Goal: Task Accomplishment & Management: Complete application form

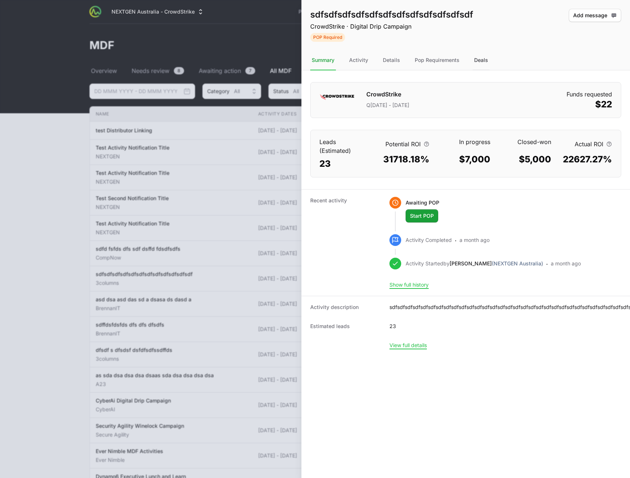
click at [478, 62] on div "Deals" at bounding box center [481, 61] width 17 height 20
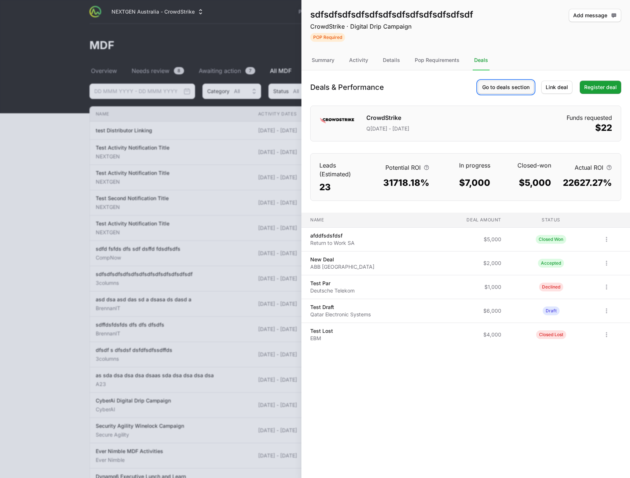
click at [502, 91] on span "Go to deals section" at bounding box center [506, 87] width 47 height 9
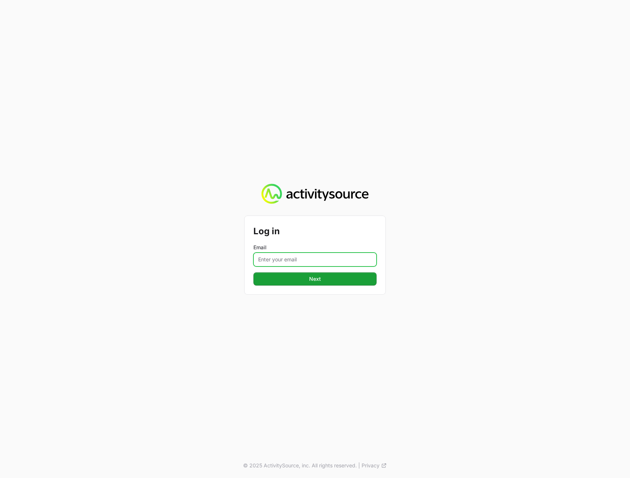
click at [297, 261] on input "Email" at bounding box center [315, 260] width 123 height 14
type input "[PERSON_NAME][EMAIL_ADDRESS][DOMAIN_NAME]"
drag, startPoint x: 404, startPoint y: 292, endPoint x: 398, endPoint y: 288, distance: 7.1
click at [403, 291] on div "Log in Email [PERSON_NAME][EMAIL_ADDRESS][DOMAIN_NAME] Next © 2025 ActivitySour…" at bounding box center [315, 239] width 630 height 478
click at [352, 282] on button "Next" at bounding box center [315, 279] width 123 height 13
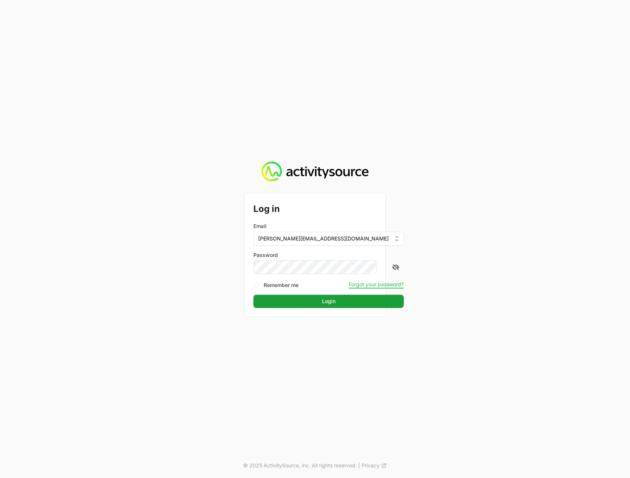
click at [529, 277] on div "Log in Email [PERSON_NAME][EMAIL_ADDRESS][DOMAIN_NAME] Password Remember me For…" at bounding box center [315, 239] width 630 height 478
click at [356, 301] on button "Login" at bounding box center [329, 301] width 150 height 13
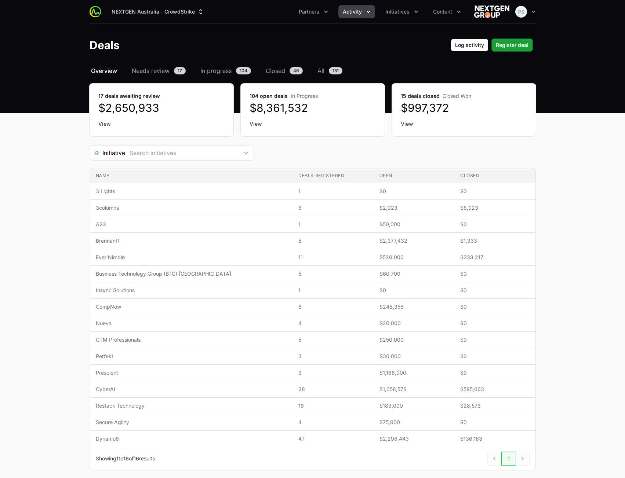
click at [361, 14] on span "Activity" at bounding box center [352, 11] width 19 height 7
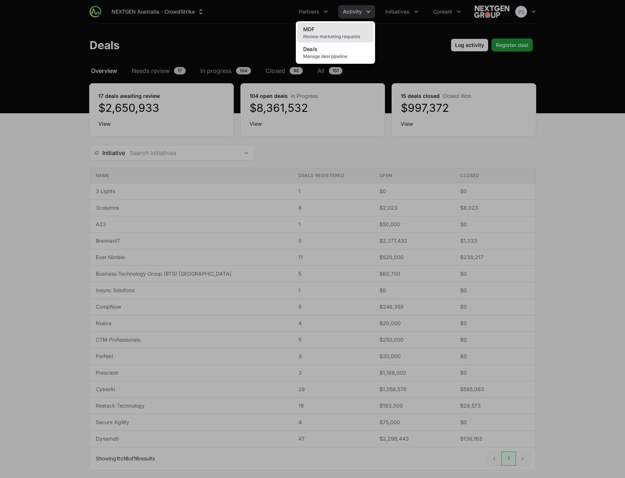
click at [346, 28] on link "MDF Review marketing requests" at bounding box center [335, 33] width 76 height 20
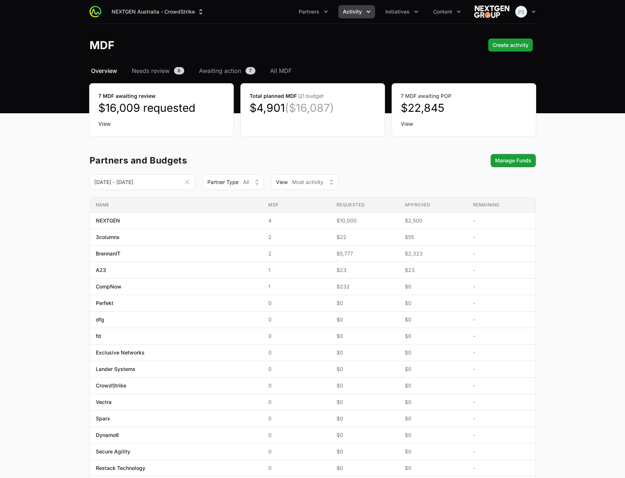
click at [568, 259] on main "Select a tab Overview Needs review Awaiting action All MDF Overview Needs revie…" at bounding box center [312, 366] width 625 height 600
click at [277, 72] on span "All MDF" at bounding box center [281, 70] width 22 height 9
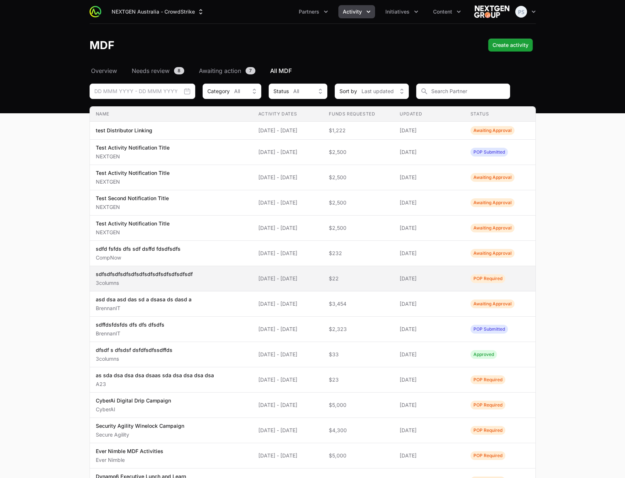
click at [317, 279] on span "[DATE] - [DATE]" at bounding box center [287, 278] width 59 height 7
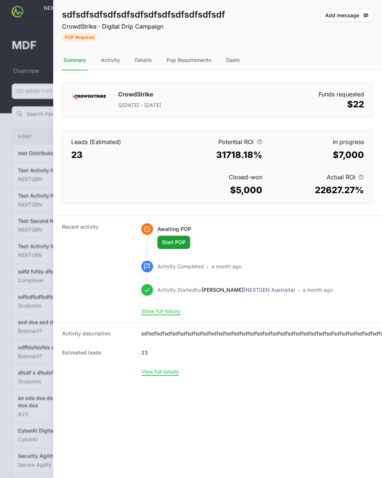
click at [312, 264] on div "Activity Completed · a month ago" at bounding box center [244, 267] width 175 height 12
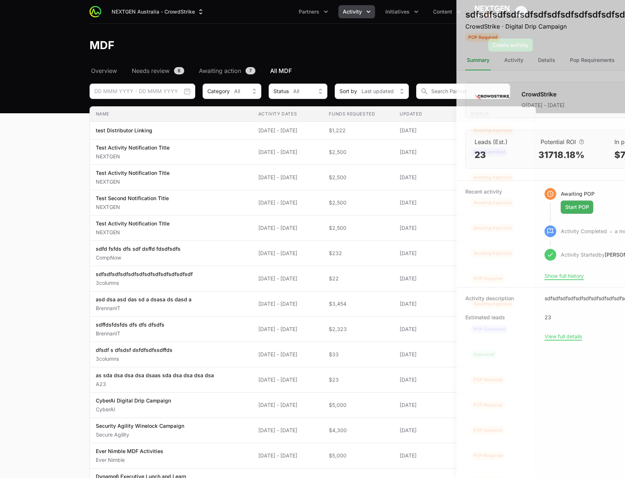
click at [211, 200] on div at bounding box center [312, 239] width 625 height 478
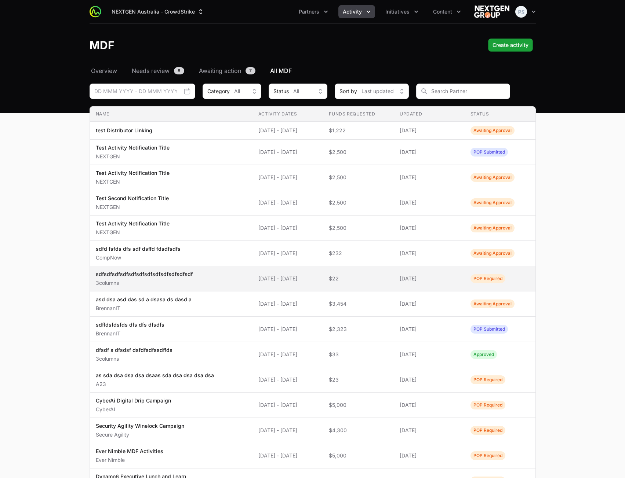
click at [223, 290] on td "Name sdfsdfsdfsdfsdfsdfsdfsdfsdfsdfsdfsdf 3columns" at bounding box center [171, 278] width 163 height 25
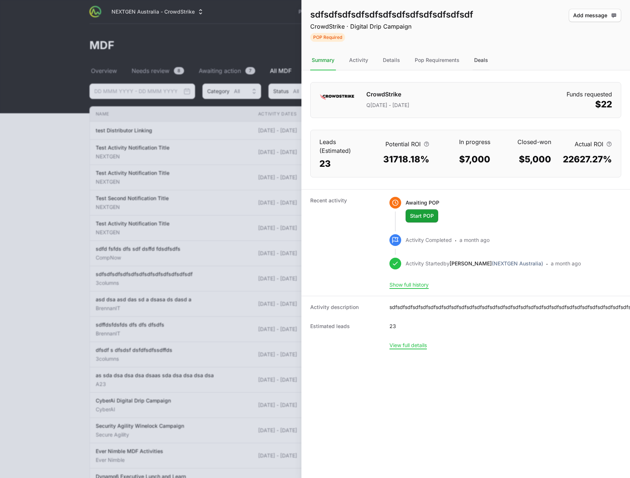
click at [483, 63] on div "Deals" at bounding box center [481, 61] width 17 height 20
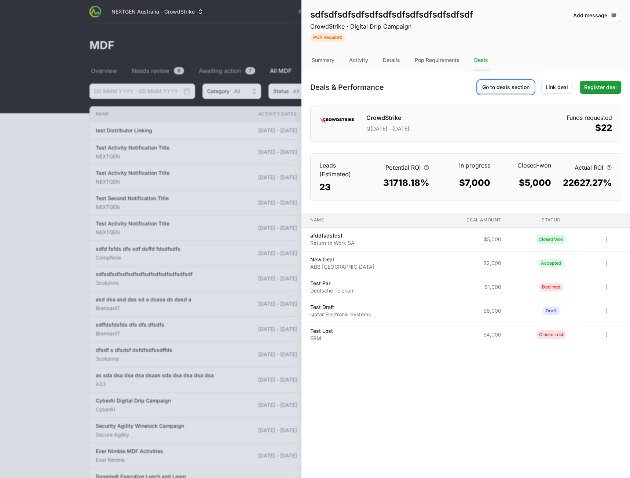
click at [511, 90] on span "Go to deals section" at bounding box center [506, 87] width 47 height 9
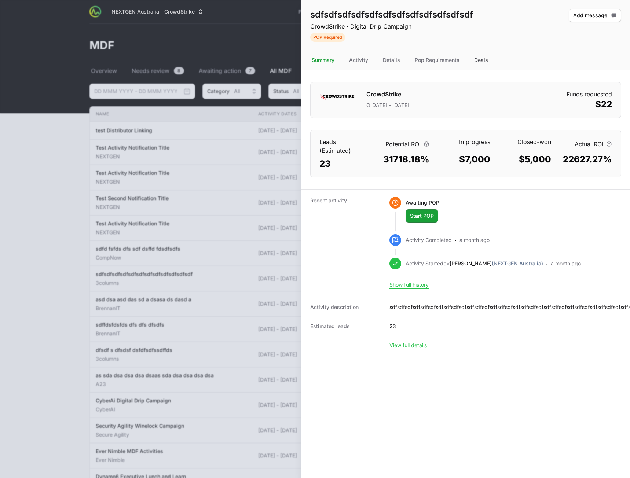
click at [486, 60] on div "Deals" at bounding box center [481, 61] width 17 height 20
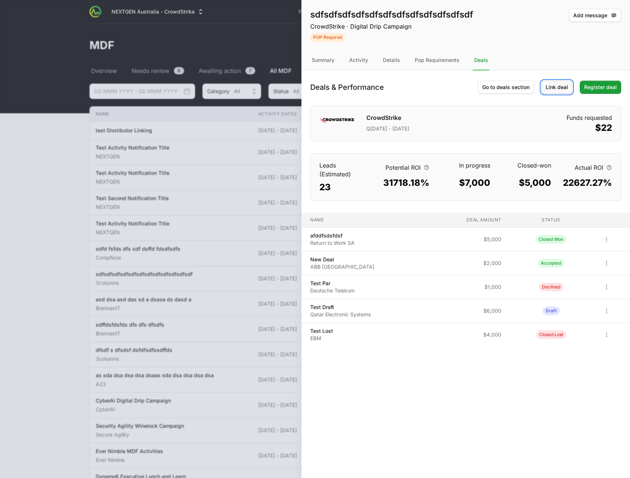
click at [556, 88] on span "Link deal" at bounding box center [557, 87] width 22 height 9
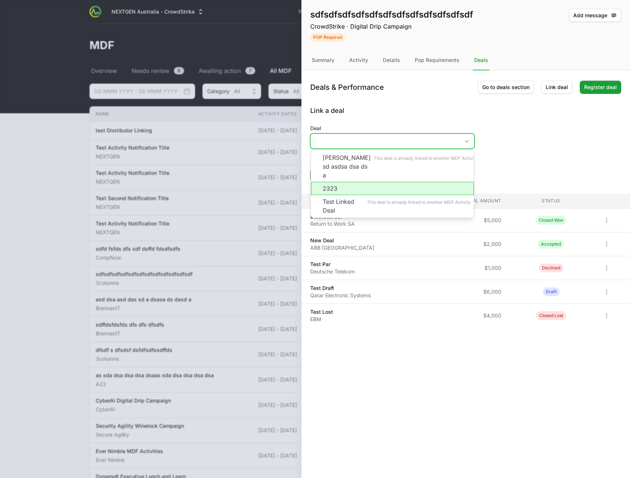
click at [421, 143] on input "Deal" at bounding box center [385, 141] width 149 height 15
click at [528, 143] on form "Deal [PERSON_NAME] sd asdsa dsa ds a This deal is already linked to another MDF…" at bounding box center [465, 153] width 311 height 57
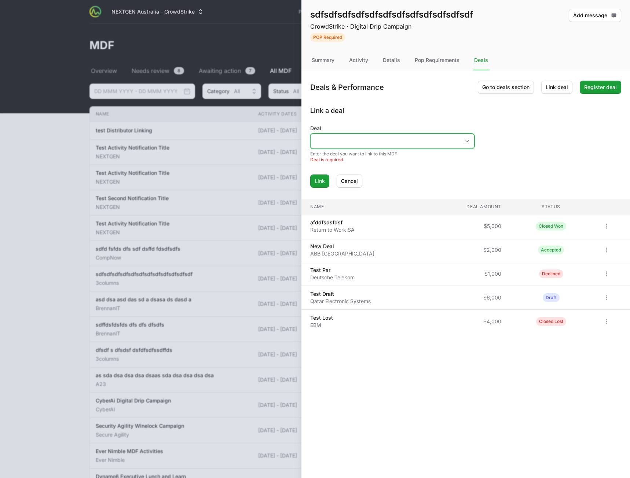
click at [427, 140] on input "Deal" at bounding box center [385, 141] width 149 height 15
click at [413, 158] on li "[PERSON_NAME] sd asdsa dsa ds a This deal is already linked to another MDF Acti…" at bounding box center [392, 166] width 163 height 32
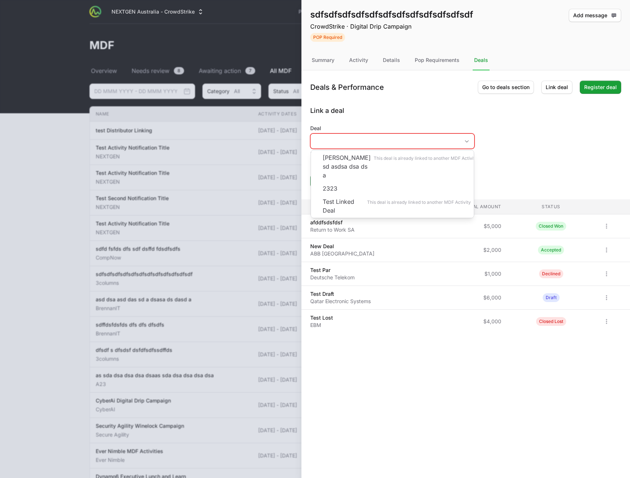
click at [535, 135] on form "Deal [PERSON_NAME] sd asdsa dsa ds a This deal is already linked to another MDF…" at bounding box center [465, 156] width 311 height 63
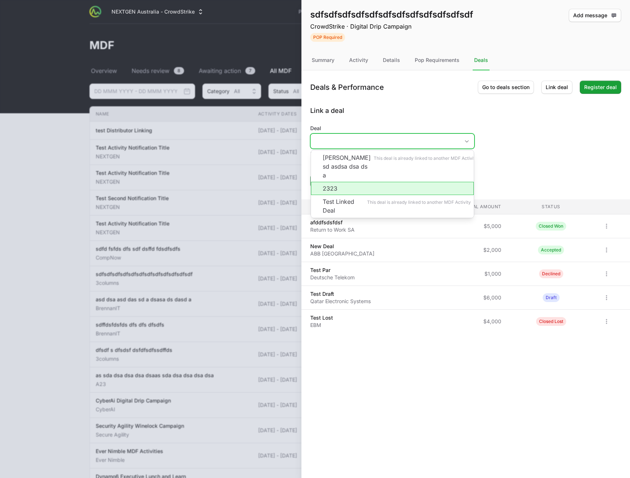
drag, startPoint x: 430, startPoint y: 143, endPoint x: 438, endPoint y: 145, distance: 8.3
click at [430, 145] on input "Deal" at bounding box center [385, 141] width 149 height 15
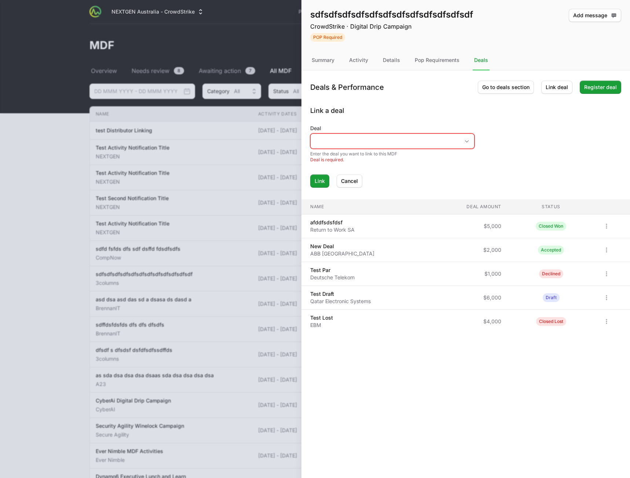
click at [550, 148] on form "Deal Enter the deal you want to link to this MDF Deal is required. Link Cancel" at bounding box center [465, 156] width 311 height 63
click at [535, 146] on form "Deal Enter the deal you want to link to this MDF Deal is required. Link Cancel" at bounding box center [465, 156] width 311 height 63
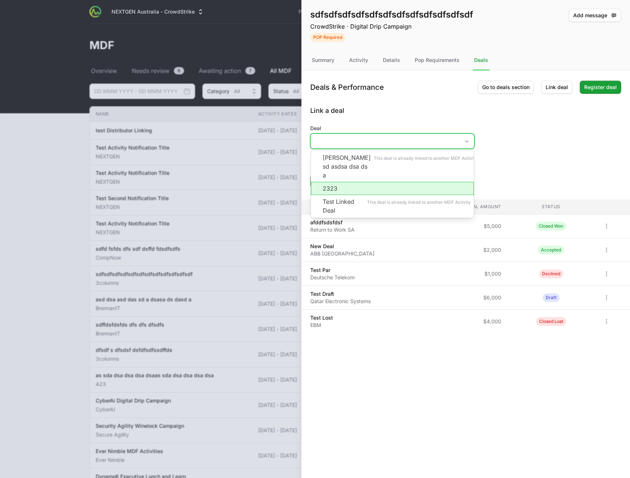
click at [454, 143] on input "Deal" at bounding box center [385, 141] width 149 height 15
click at [541, 147] on form "Deal [PERSON_NAME] sd asdsa dsa ds a This deal is already linked to another MDF…" at bounding box center [465, 156] width 311 height 63
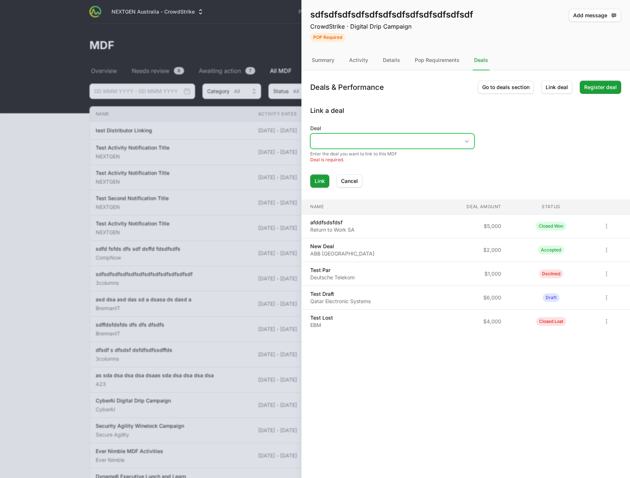
click at [401, 140] on input "Deal" at bounding box center [385, 141] width 149 height 15
click at [518, 149] on form "Deal Enter the deal you want to link to this MDF Deal is required. Link Cancel" at bounding box center [465, 156] width 311 height 63
click at [512, 141] on form "Deal Enter the deal you want to link to this MDF Deal is required. Link Cancel" at bounding box center [465, 156] width 311 height 63
click at [438, 139] on input "Deal" at bounding box center [385, 141] width 149 height 15
click at [546, 123] on div "Link a deal Deal Enter the deal you want to link to this MDF Deal is required. …" at bounding box center [465, 147] width 311 height 82
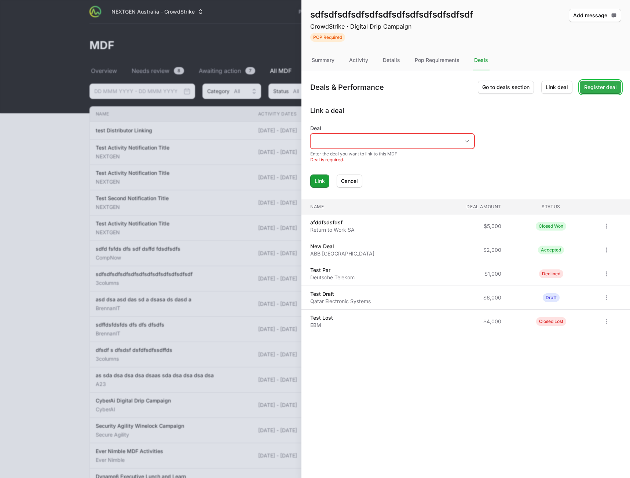
click at [597, 87] on span "Register deal" at bounding box center [601, 87] width 33 height 9
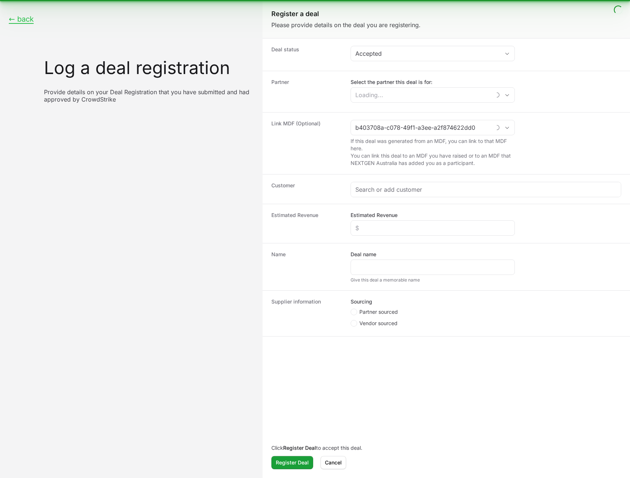
type input "sdfsdfsdfsdfsdfsdfsdfsdfsdfsdfsdfsdf"
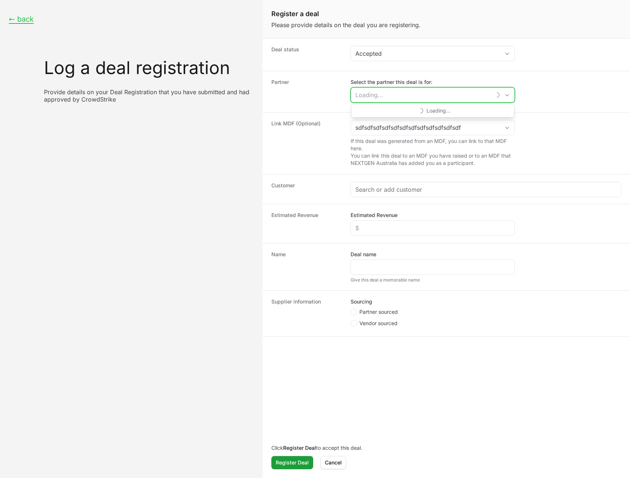
click at [408, 91] on input "Select the partner this deal is for:" at bounding box center [421, 95] width 140 height 15
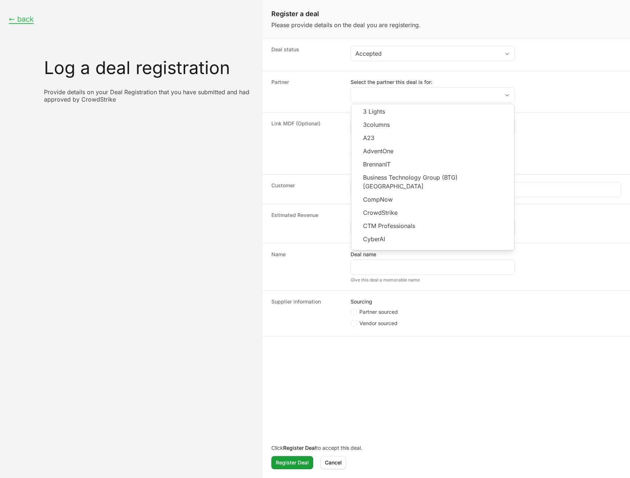
click at [291, 106] on div "Partner Select the partner this deal is for: 3 Lights 3columns A23 AdventOne Br…" at bounding box center [447, 91] width 368 height 41
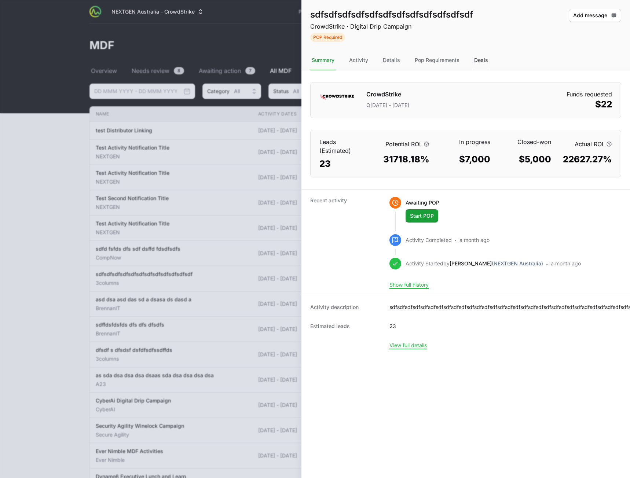
click at [477, 62] on div "Deals" at bounding box center [481, 61] width 17 height 20
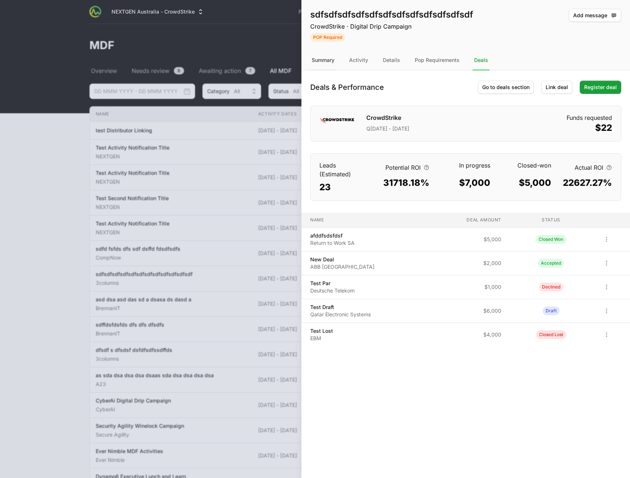
click at [316, 61] on div "Summary" at bounding box center [323, 61] width 26 height 20
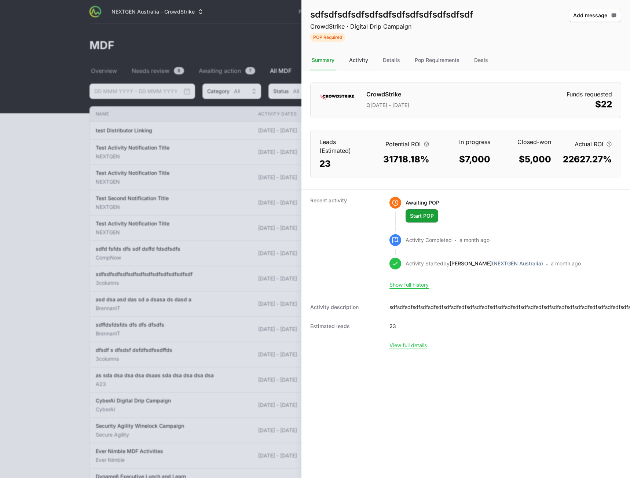
click at [363, 68] on div "Activity" at bounding box center [359, 61] width 22 height 20
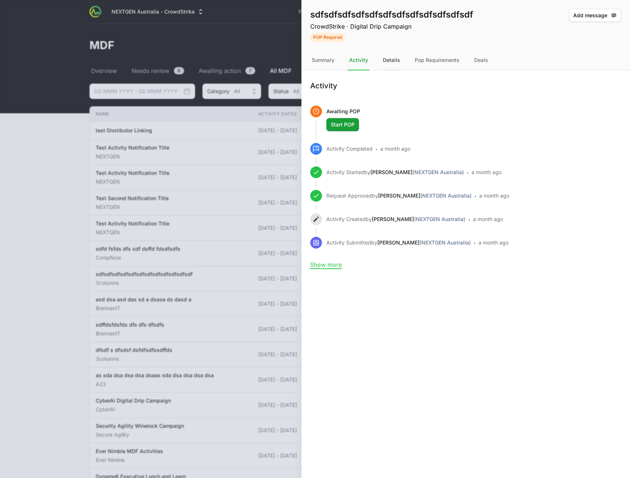
click at [388, 63] on div "Details" at bounding box center [392, 61] width 20 height 20
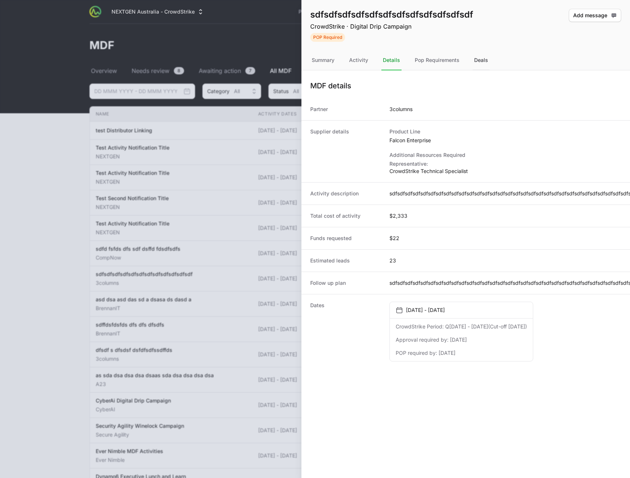
click at [477, 59] on div "Deals" at bounding box center [481, 61] width 17 height 20
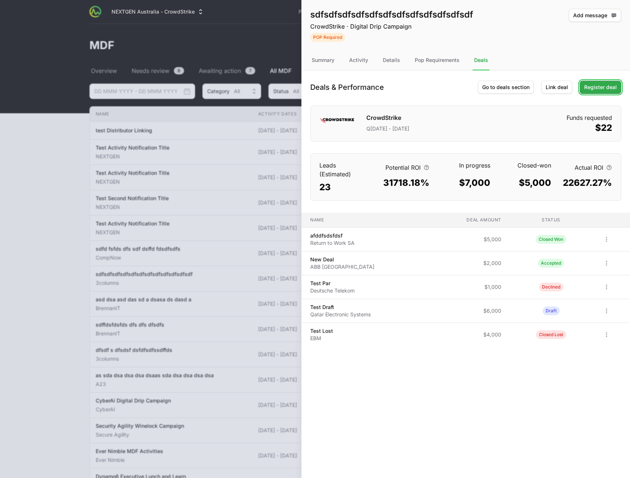
click at [593, 88] on span "Register deal" at bounding box center [601, 87] width 33 height 9
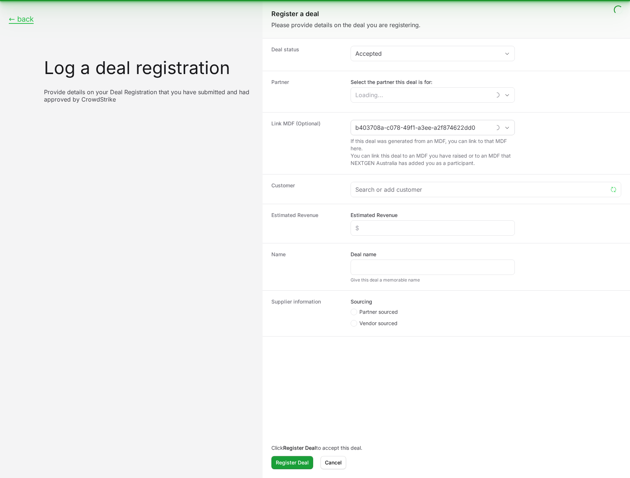
type input "sdfsdfsdfsdfsdfsdfsdfsdfsdfsdfsdfsdf"
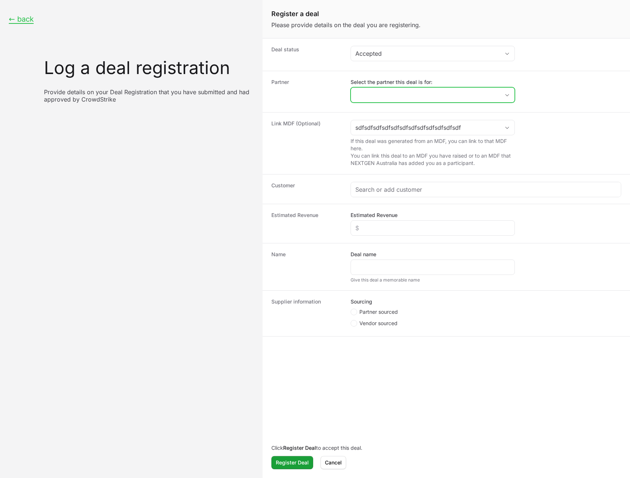
click at [421, 96] on input "Select the partner this deal is for:" at bounding box center [425, 95] width 149 height 15
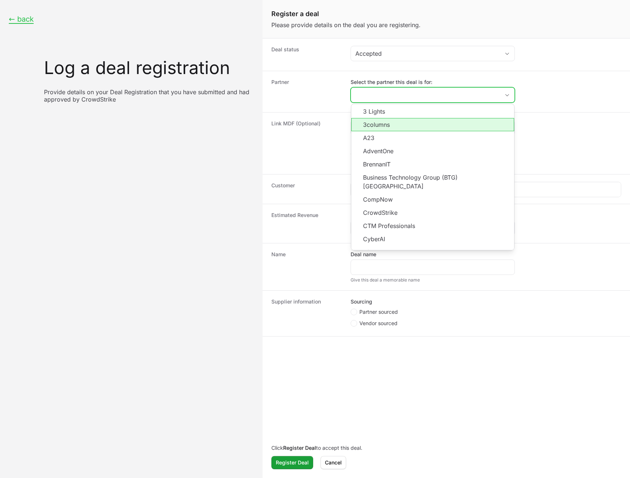
click at [398, 123] on li "3columns" at bounding box center [433, 124] width 163 height 13
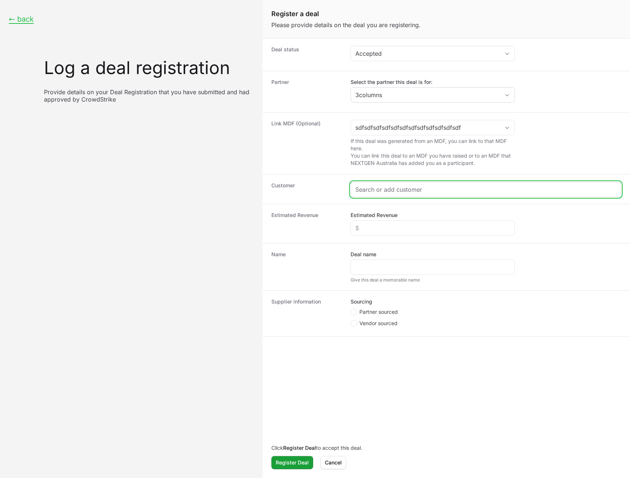
type input "3columns"
click at [393, 194] on input "Create activity form" at bounding box center [486, 189] width 261 height 9
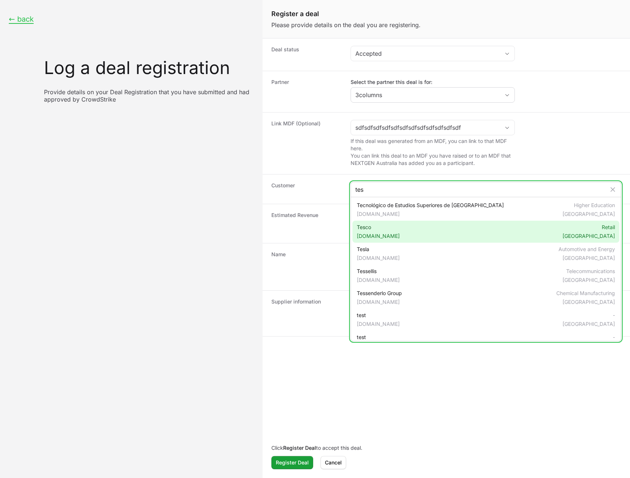
type input "tes"
click at [395, 229] on div "Tesco [DOMAIN_NAME] Retail [GEOGRAPHIC_DATA]" at bounding box center [486, 232] width 267 height 22
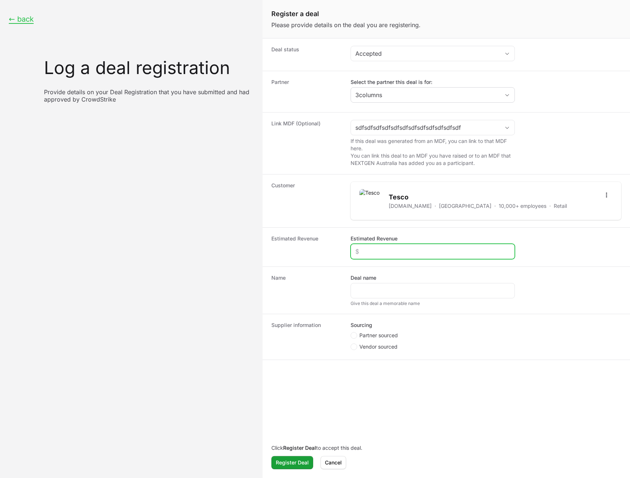
click at [389, 249] on input "Estimated Revenue" at bounding box center [433, 251] width 155 height 9
type input "$3,444"
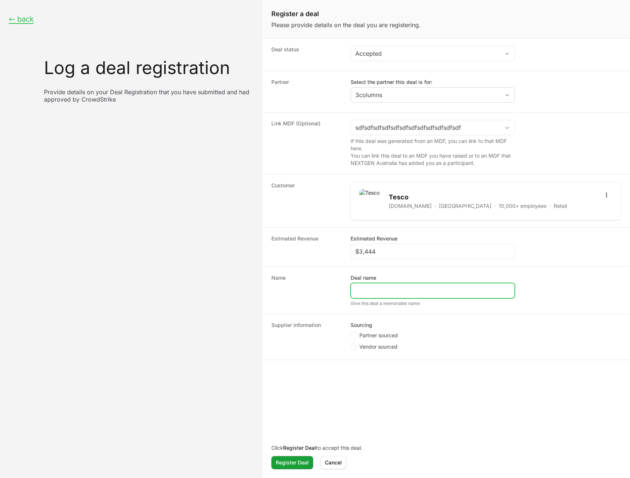
click at [372, 293] on input "Deal name" at bounding box center [433, 291] width 155 height 9
type input "Test Deal Added"
click at [390, 338] on span "Partner sourced" at bounding box center [379, 335] width 39 height 7
click at [352, 333] on input "Partner sourced" at bounding box center [351, 332] width 1 height 1
radio input "true"
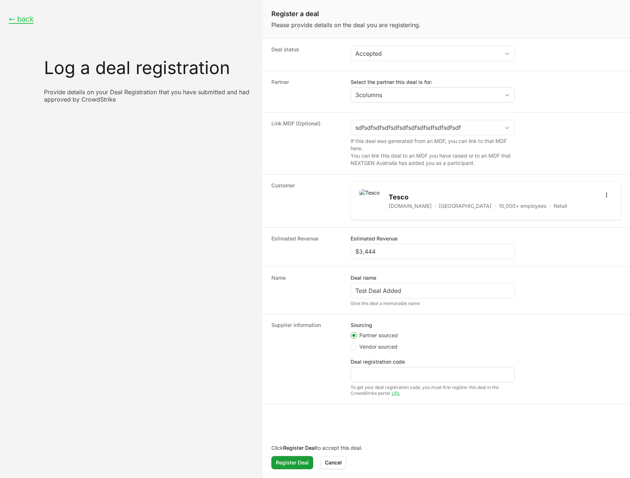
click at [390, 379] on div "Create activity form" at bounding box center [433, 374] width 164 height 15
click at [385, 368] on div "Create activity form" at bounding box center [433, 374] width 164 height 15
click at [382, 370] on div "Create activity form" at bounding box center [433, 374] width 164 height 15
click at [376, 372] on input "Deal registration code" at bounding box center [433, 375] width 155 height 9
type input "sdf"
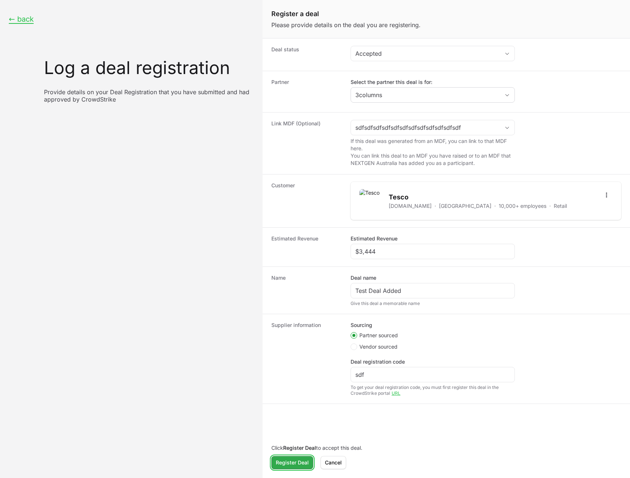
click at [284, 462] on span "Register Deal" at bounding box center [292, 463] width 33 height 9
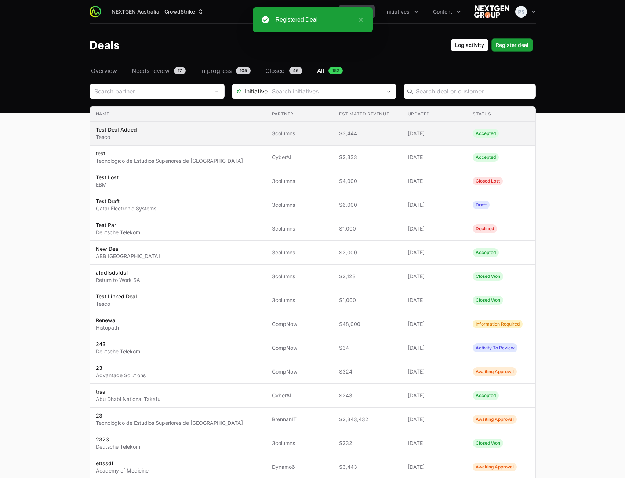
click at [305, 136] on span "3columns" at bounding box center [299, 133] width 55 height 7
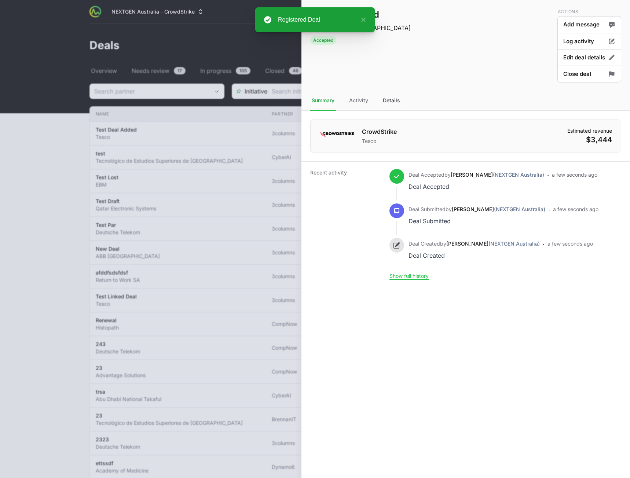
click at [396, 103] on div "Details" at bounding box center [392, 101] width 20 height 20
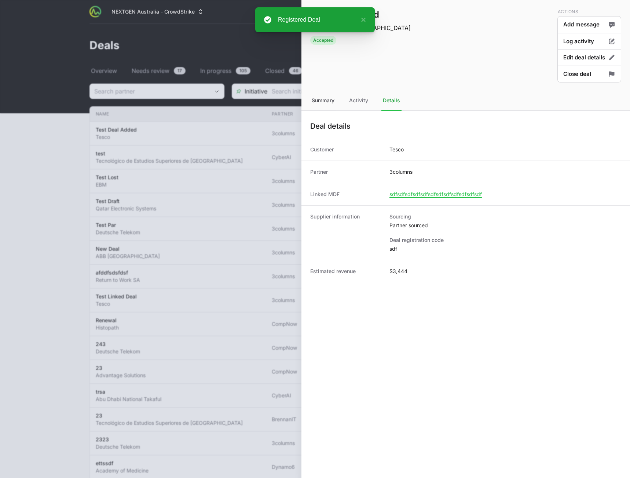
click at [329, 101] on div "Summary" at bounding box center [323, 101] width 26 height 20
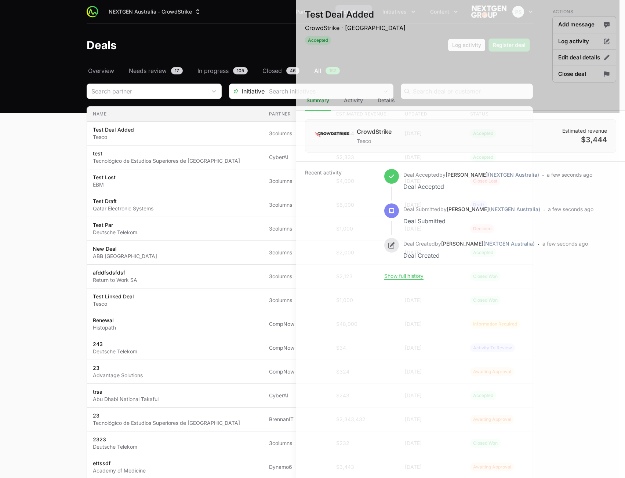
click at [218, 206] on div at bounding box center [312, 239] width 625 height 478
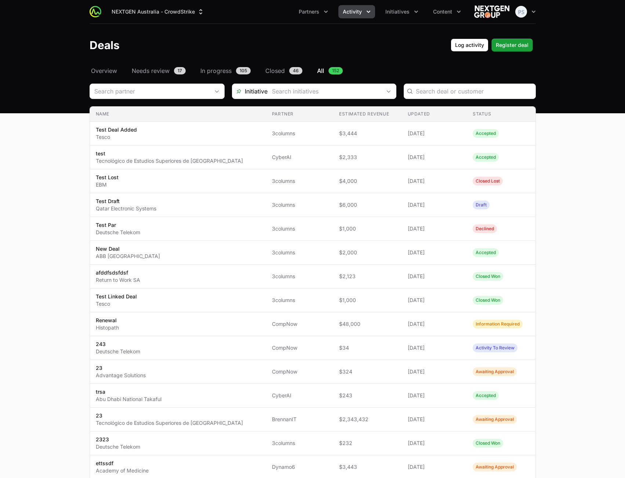
click at [348, 8] on span "Activity" at bounding box center [352, 11] width 19 height 7
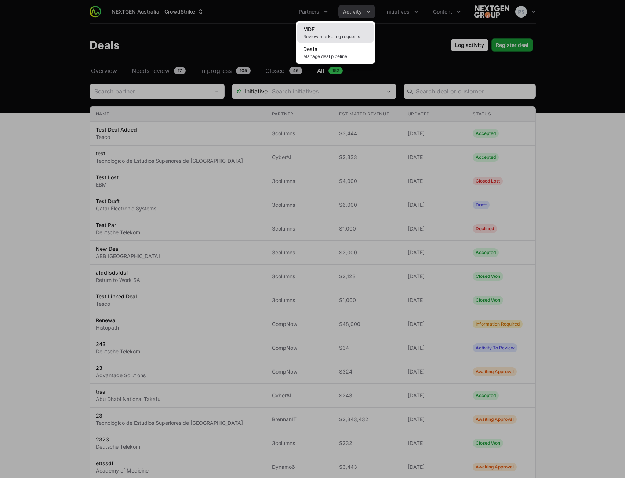
click at [342, 29] on link "MDF Review marketing requests" at bounding box center [335, 33] width 76 height 20
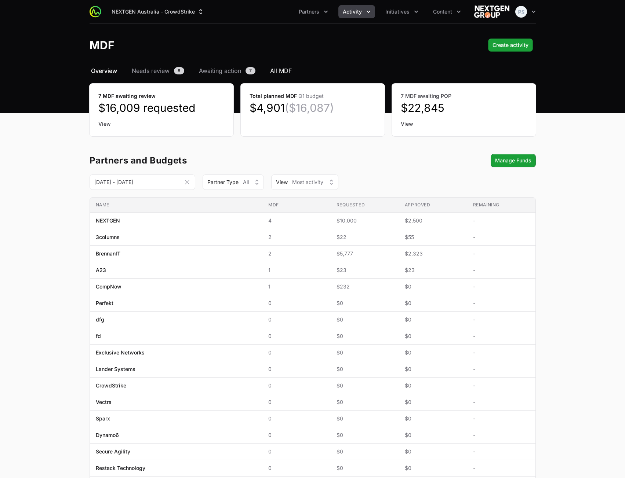
click at [284, 69] on span "All MDF" at bounding box center [281, 70] width 22 height 9
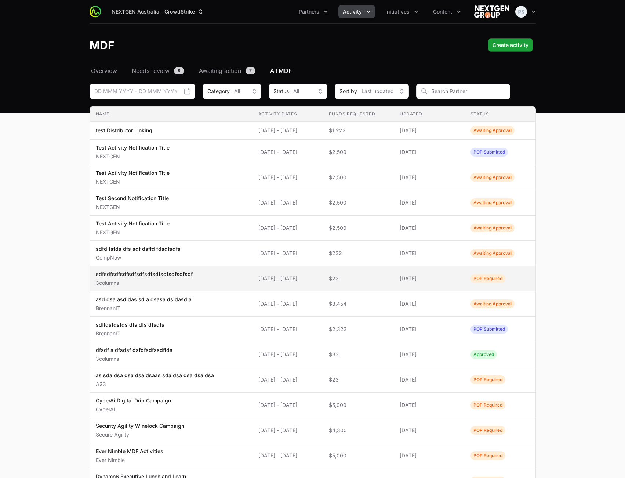
click at [242, 283] on td "Name sdfsdfsdfsdfsdfsdfsdfsdfsdfsdfsdfsdf 3columns" at bounding box center [171, 278] width 163 height 25
